Goal: Transaction & Acquisition: Purchase product/service

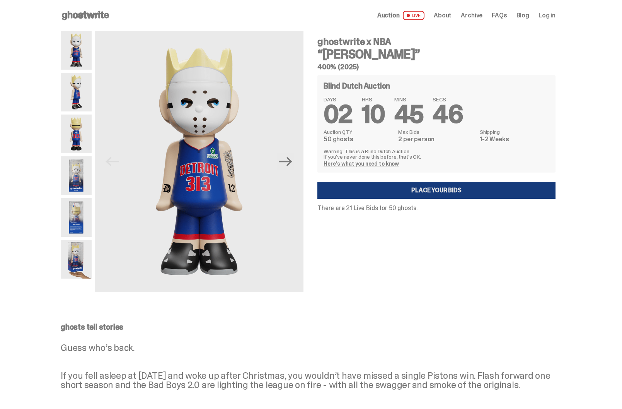
click at [352, 188] on link "Place your Bids" at bounding box center [437, 190] width 238 height 17
